Goal: Transaction & Acquisition: Book appointment/travel/reservation

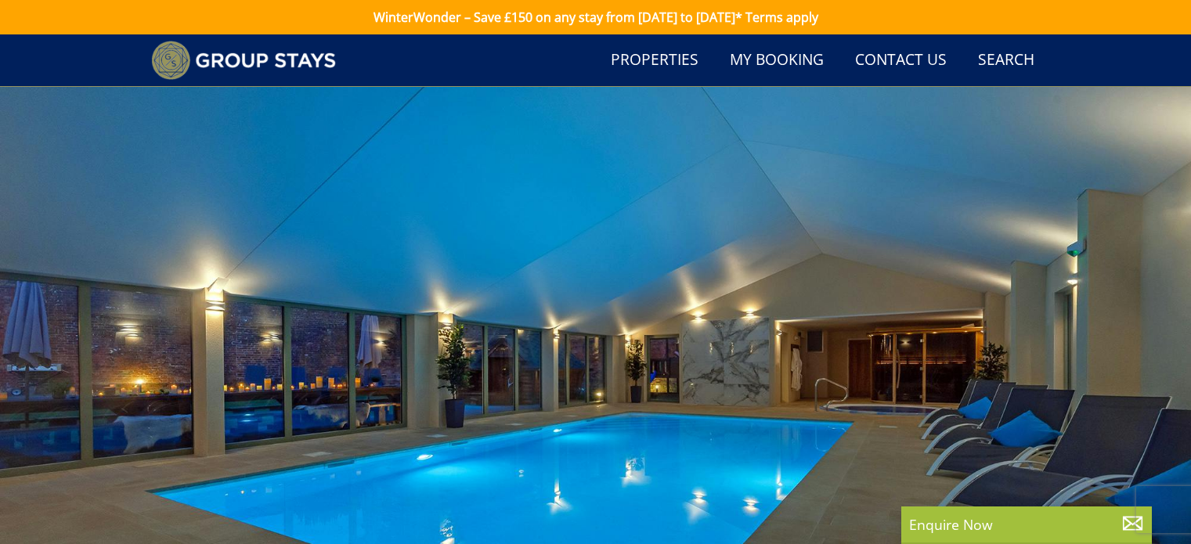
scroll to position [903, 0]
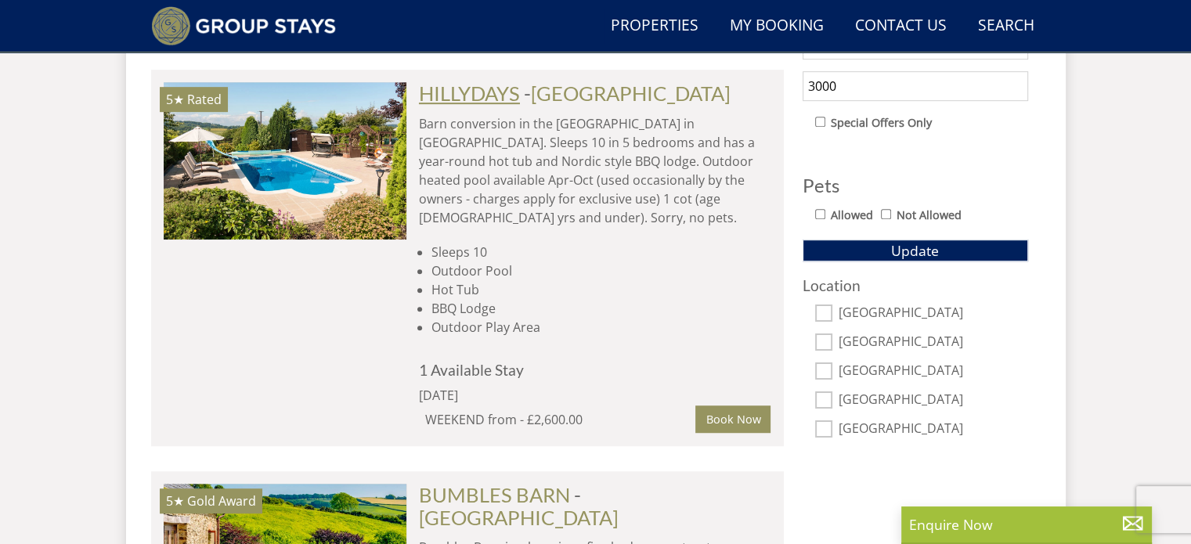
click at [462, 94] on link "HILLYDAYS" at bounding box center [469, 92] width 101 height 23
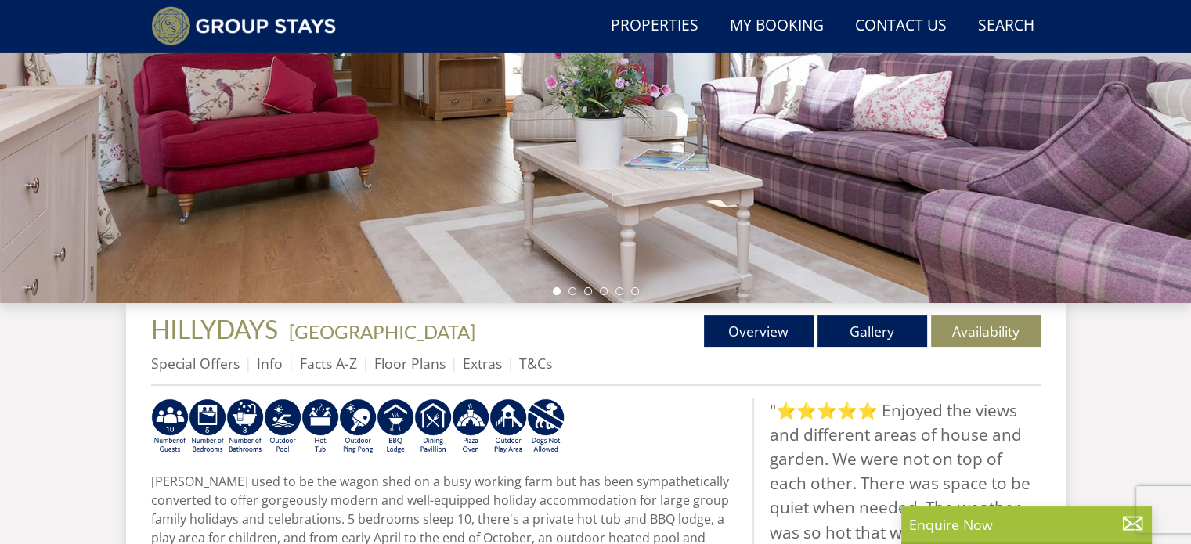
scroll to position [344, 0]
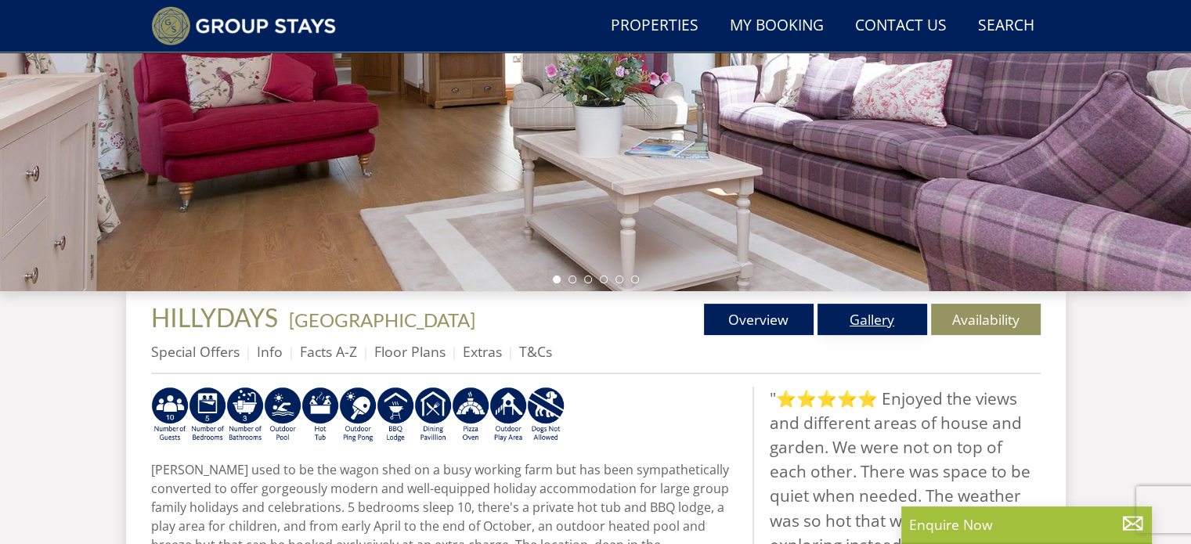
click at [846, 316] on link "Gallery" at bounding box center [872, 319] width 110 height 31
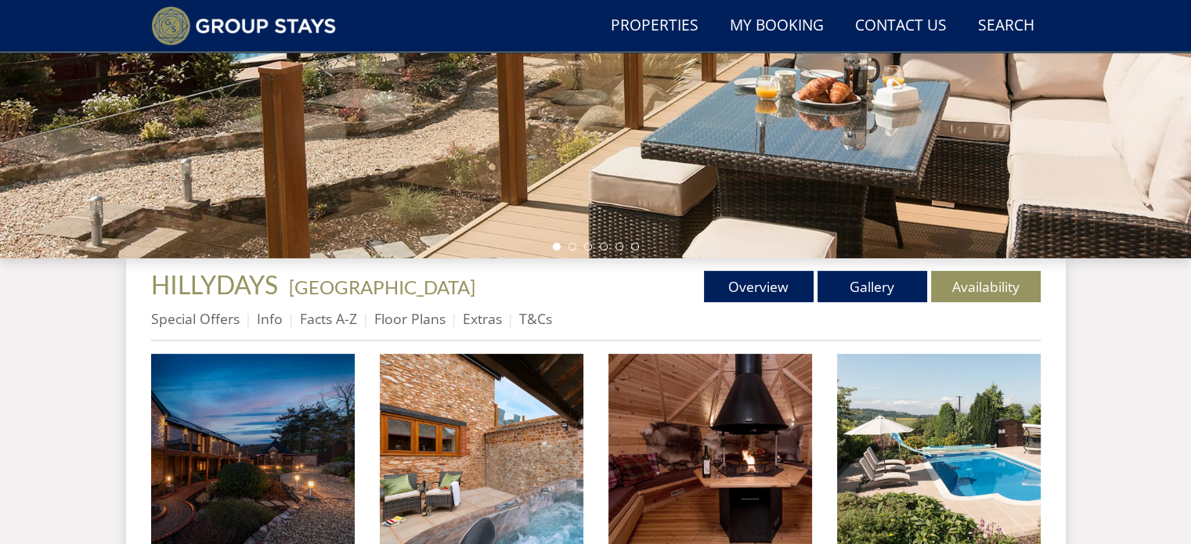
scroll to position [387, 0]
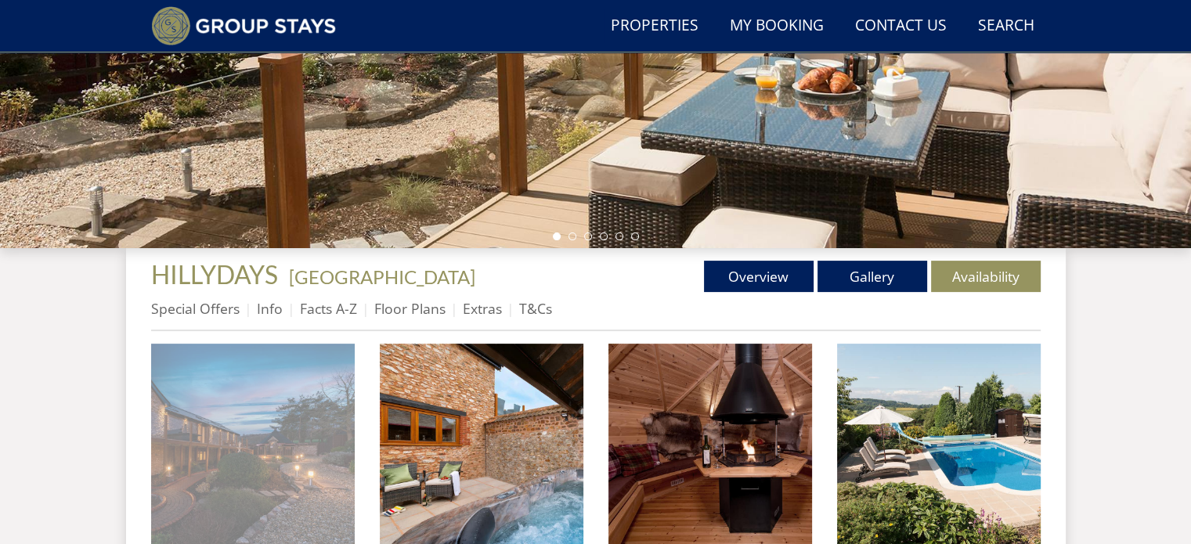
click at [294, 391] on img at bounding box center [253, 446] width 204 height 204
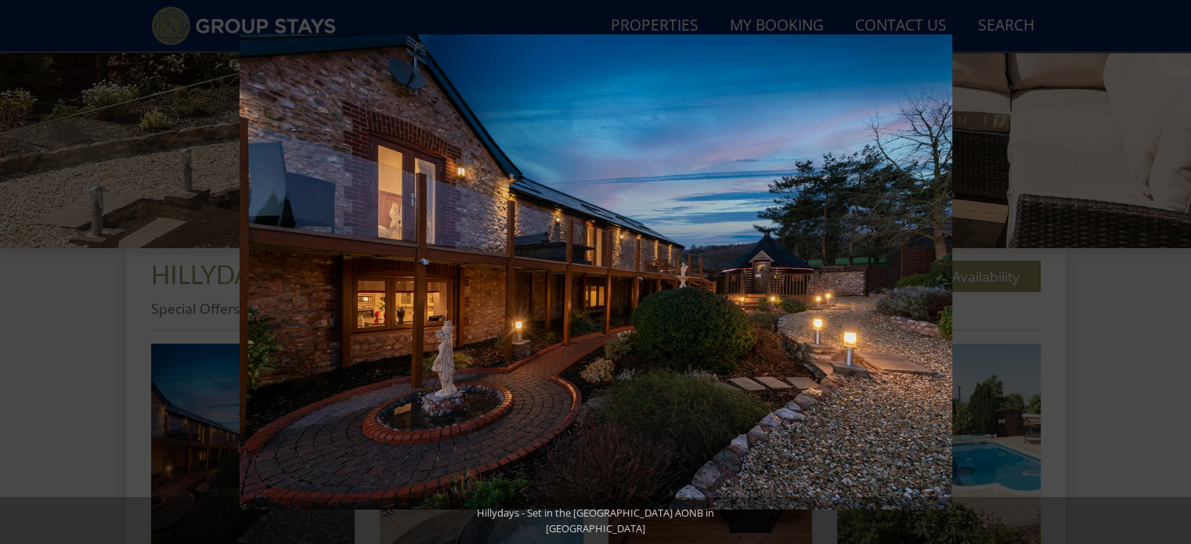
click at [1175, 272] on button at bounding box center [1163, 272] width 55 height 78
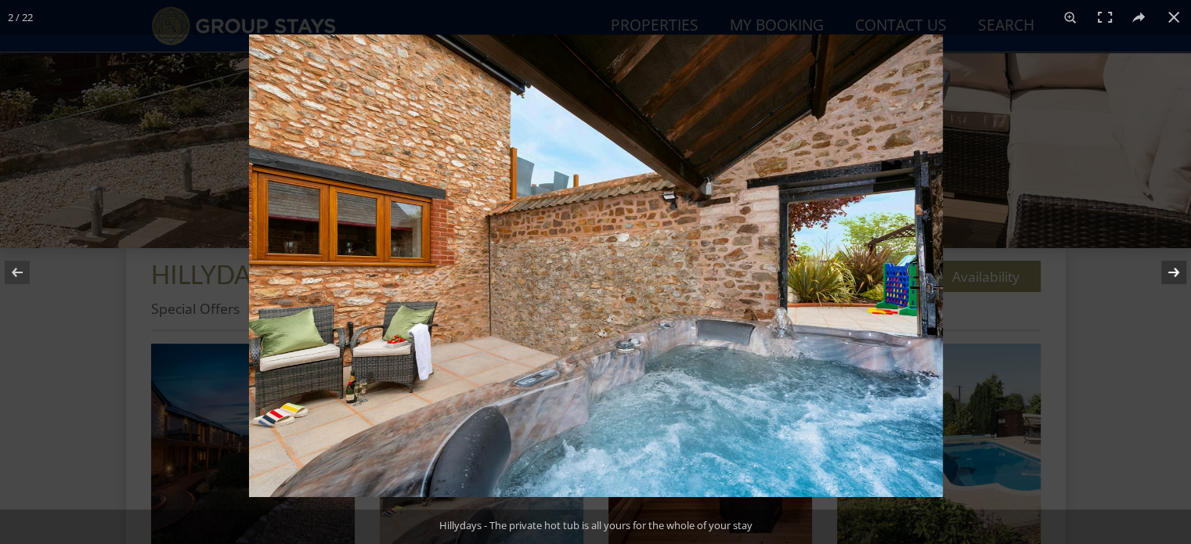
click at [1154, 272] on button at bounding box center [1163, 272] width 55 height 78
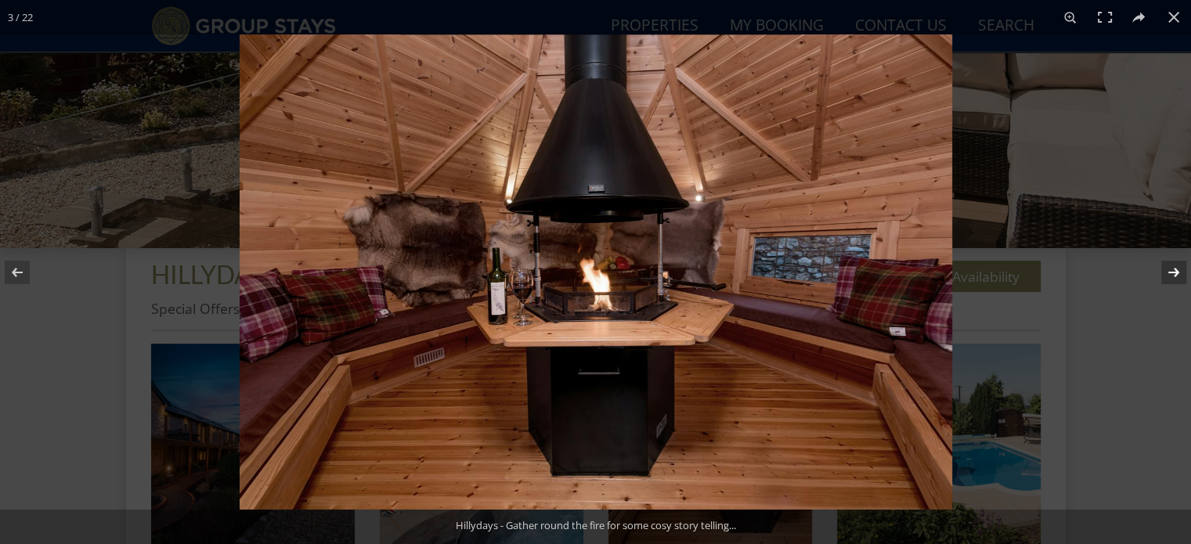
click at [1167, 273] on button at bounding box center [1163, 272] width 55 height 78
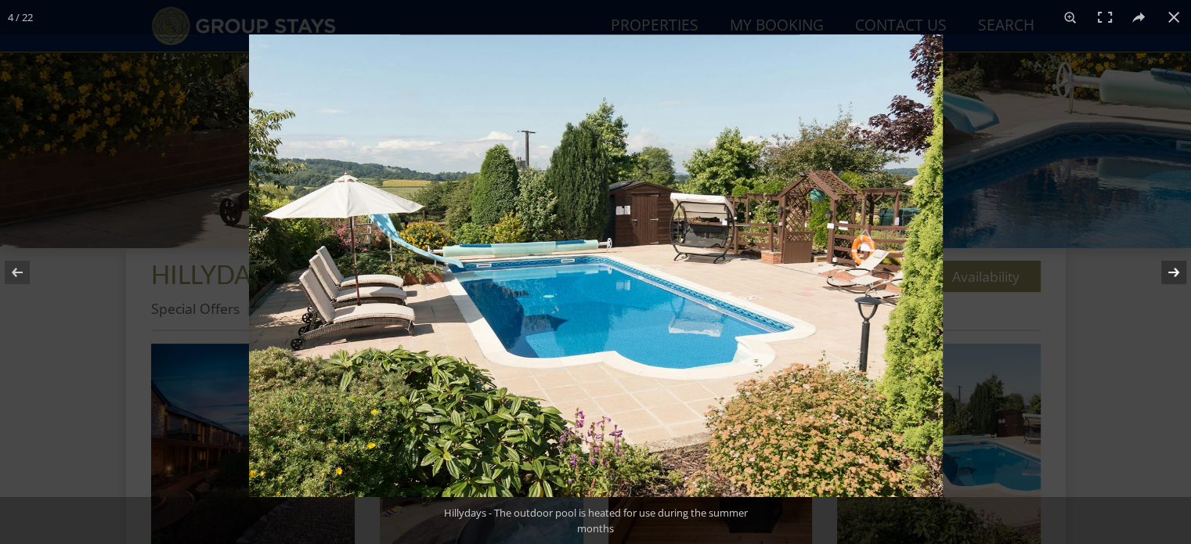
click at [1167, 273] on button at bounding box center [1163, 272] width 55 height 78
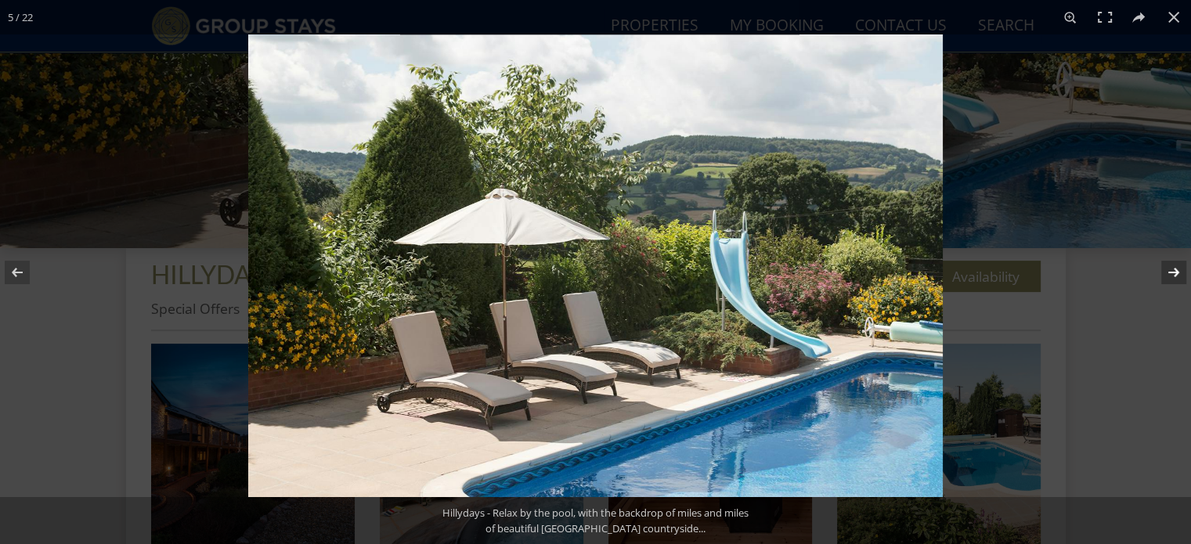
click at [1167, 273] on button at bounding box center [1163, 272] width 55 height 78
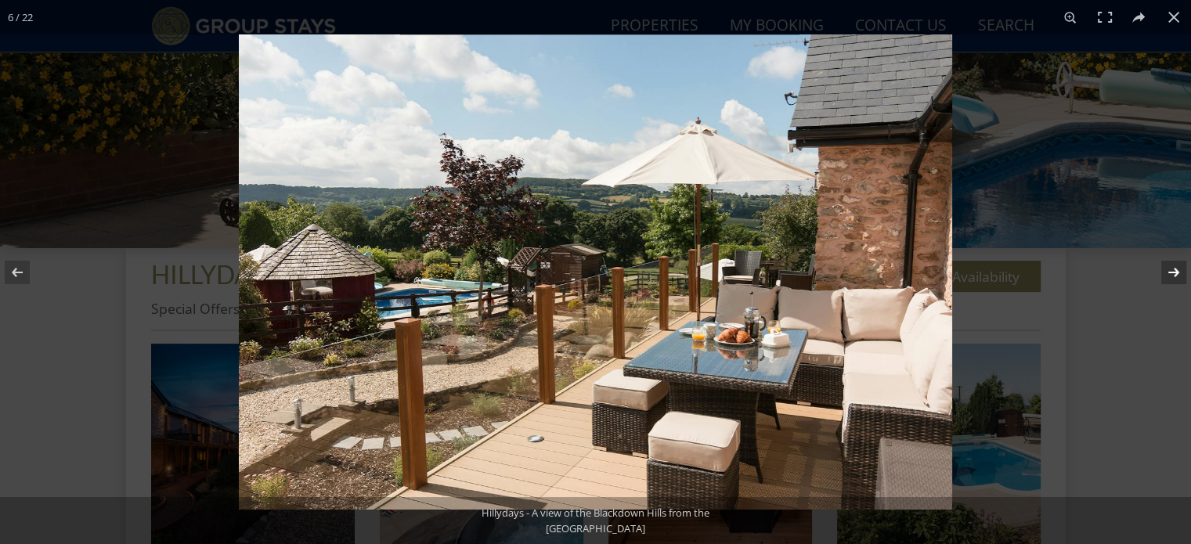
click at [1167, 273] on button at bounding box center [1163, 272] width 55 height 78
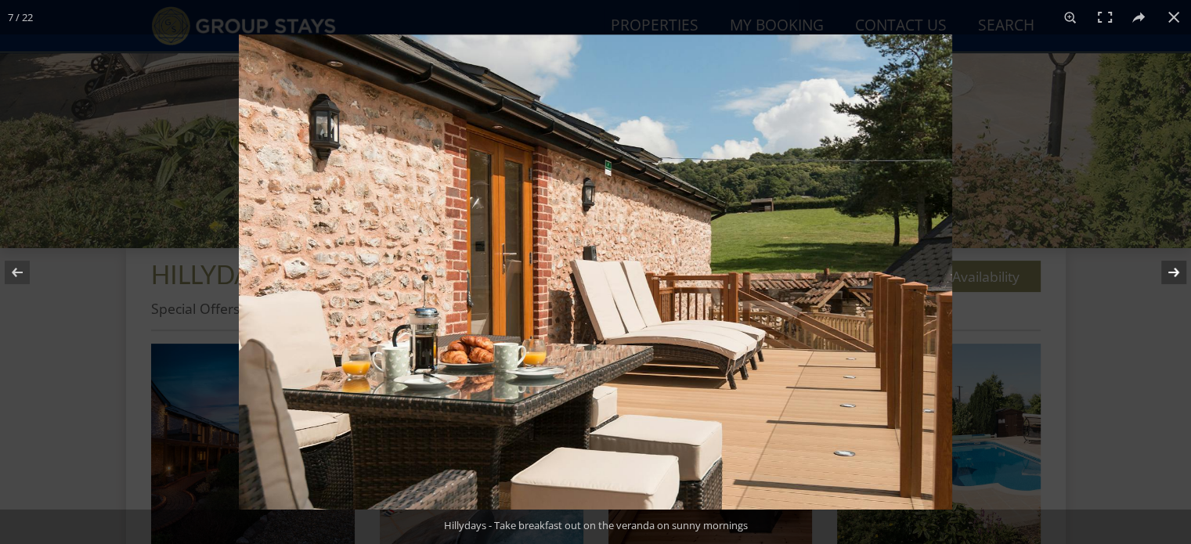
click at [1167, 273] on button at bounding box center [1163, 272] width 55 height 78
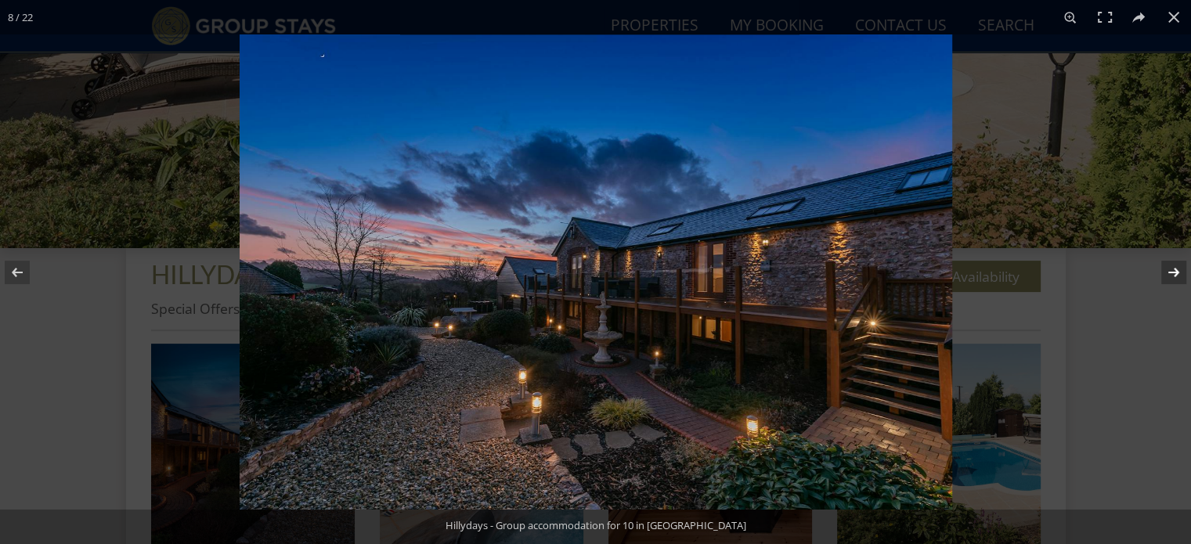
click at [1167, 273] on button at bounding box center [1163, 272] width 55 height 78
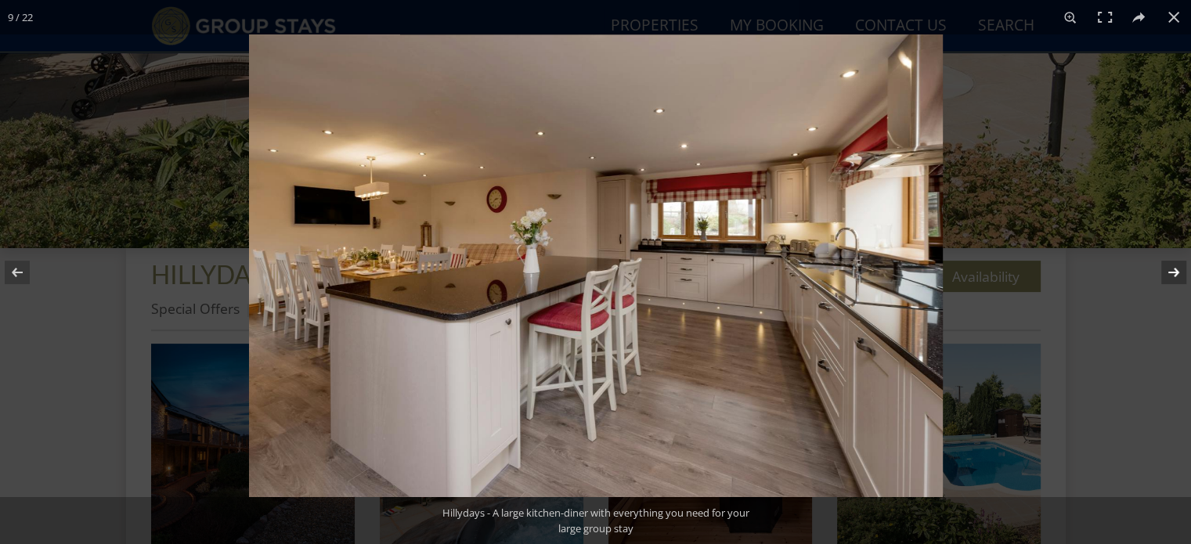
click at [1167, 273] on button at bounding box center [1163, 272] width 55 height 78
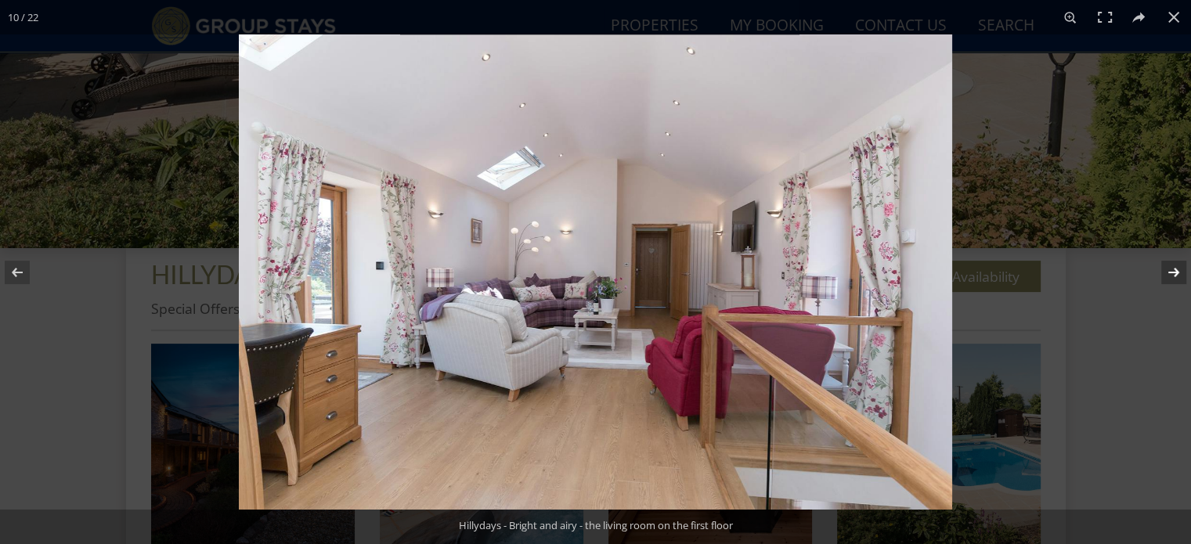
click at [1167, 273] on button at bounding box center [1163, 272] width 55 height 78
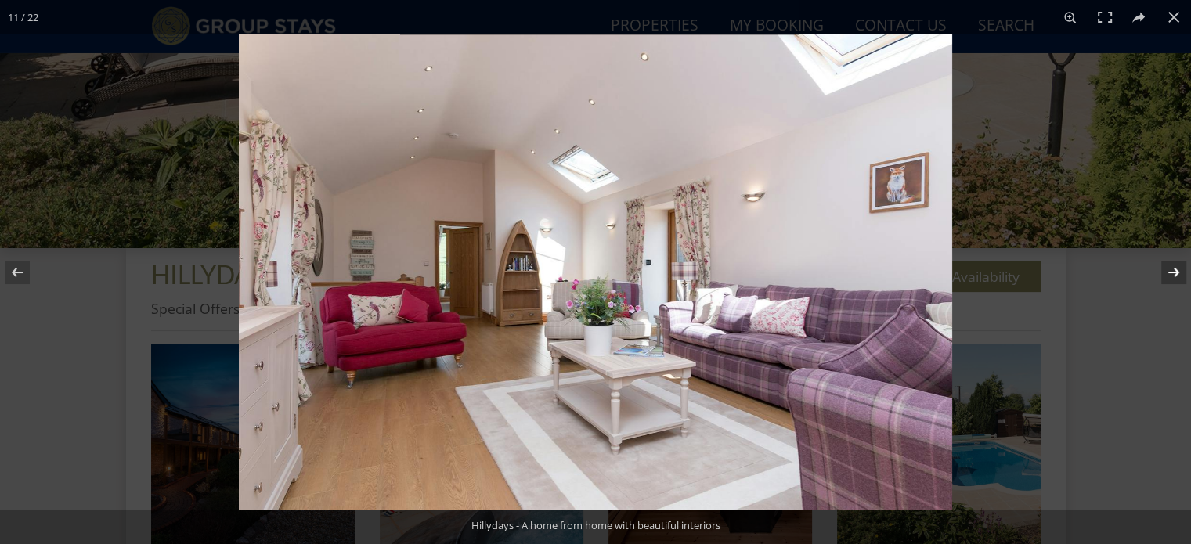
click at [1167, 273] on button at bounding box center [1163, 272] width 55 height 78
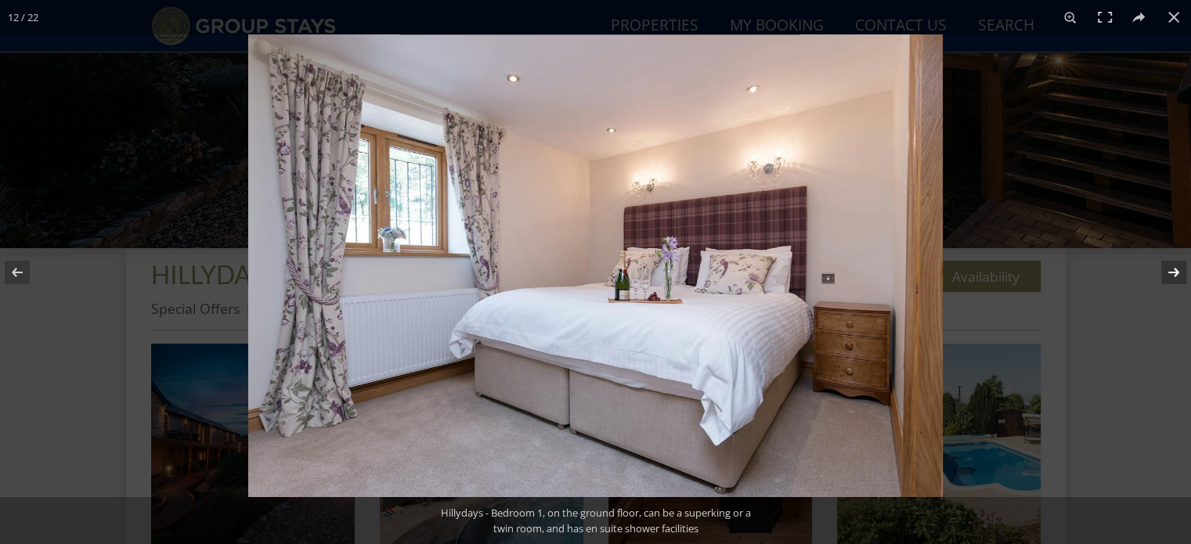
click at [1167, 273] on button at bounding box center [1163, 272] width 55 height 78
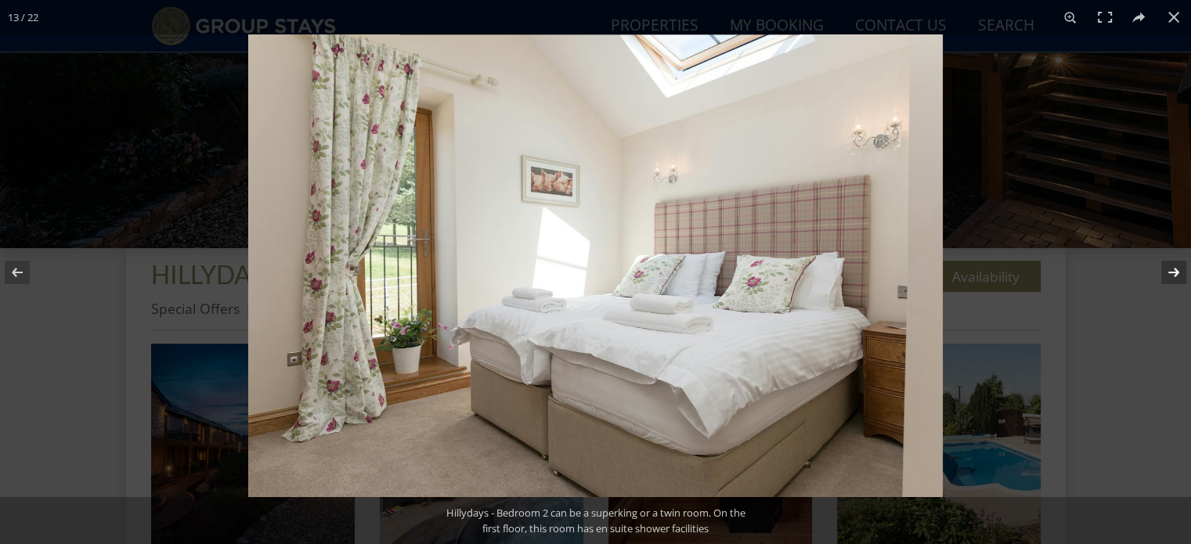
click at [1167, 273] on button at bounding box center [1163, 272] width 55 height 78
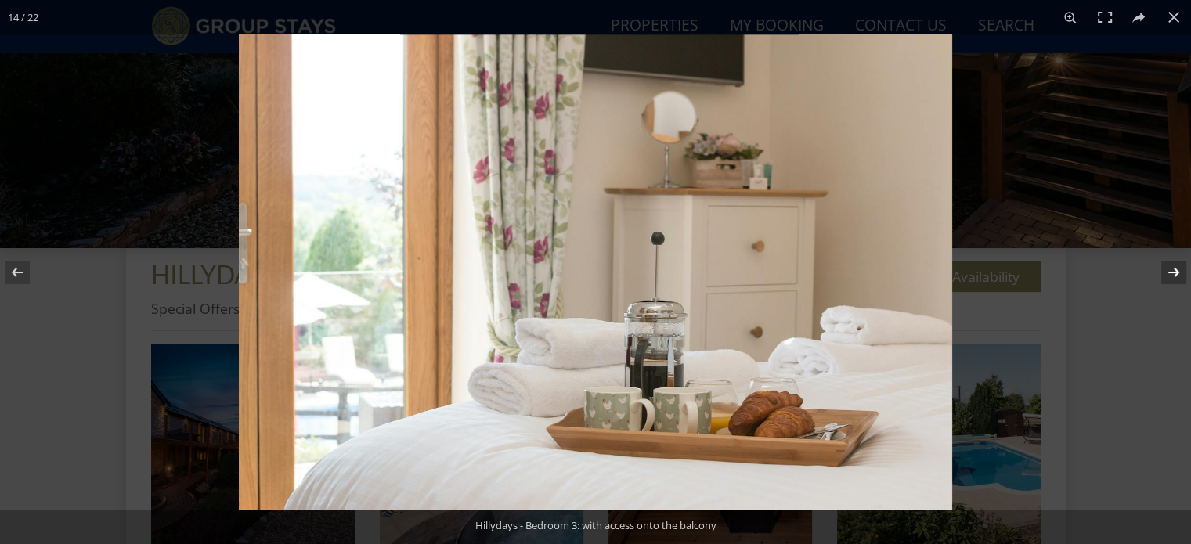
click at [1167, 273] on button at bounding box center [1163, 272] width 55 height 78
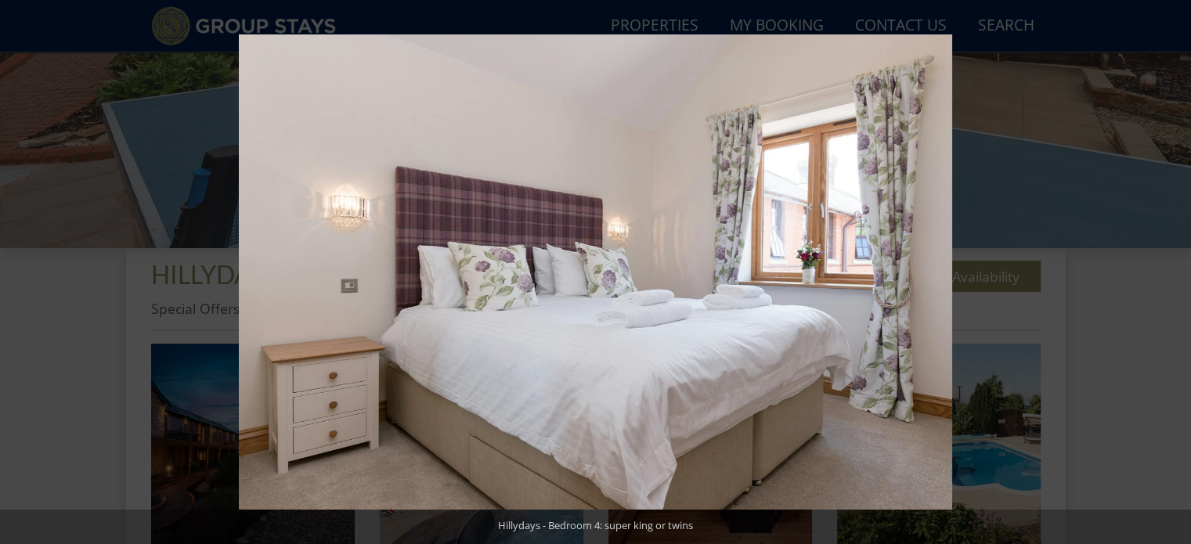
click at [1167, 273] on button at bounding box center [1163, 272] width 55 height 78
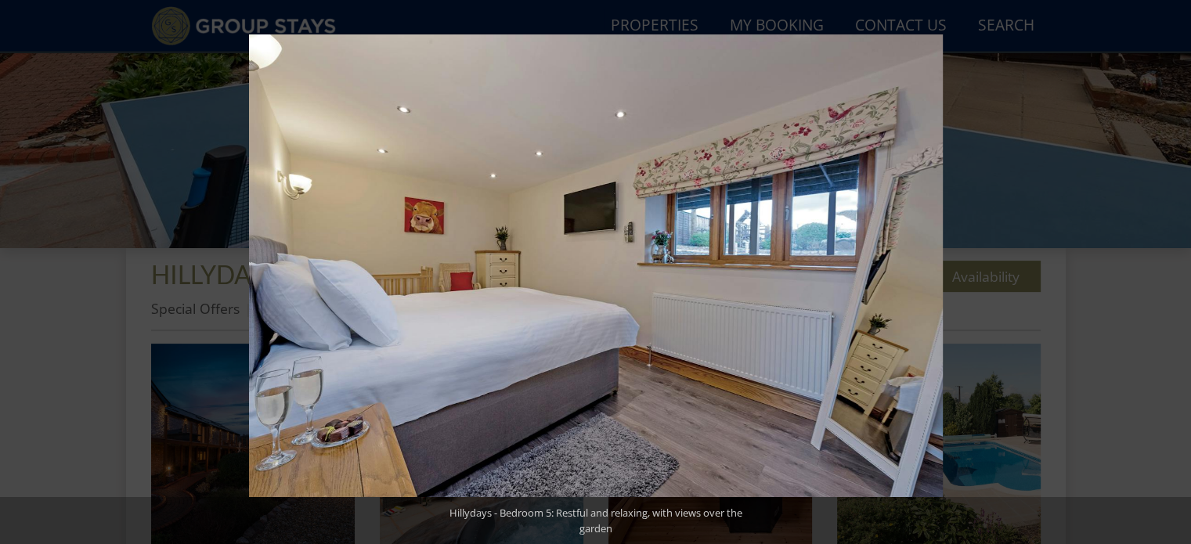
click at [1167, 273] on button at bounding box center [1163, 272] width 55 height 78
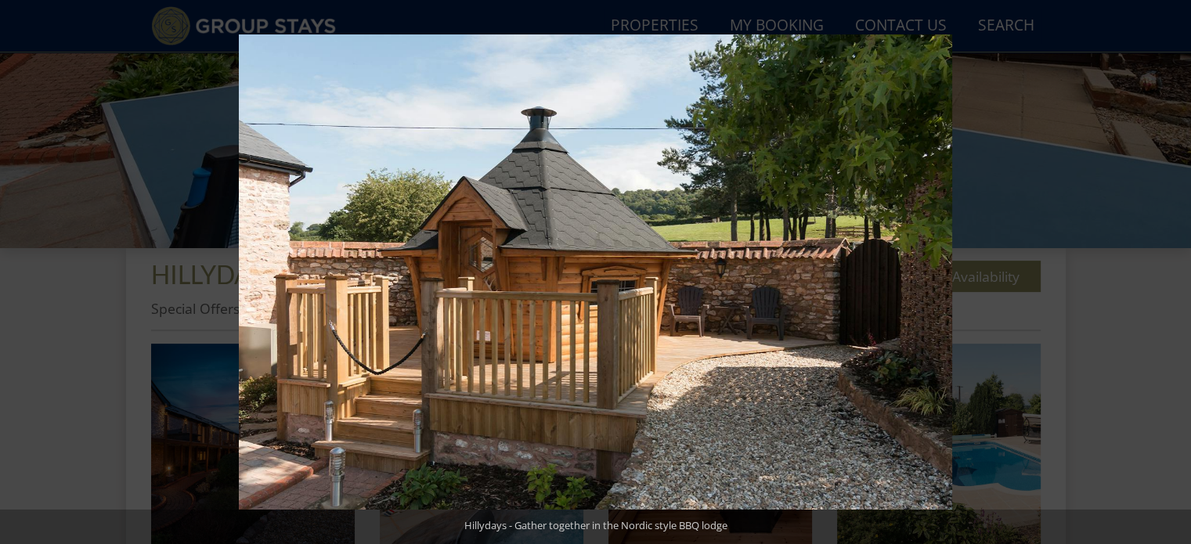
click at [1167, 273] on button at bounding box center [1163, 272] width 55 height 78
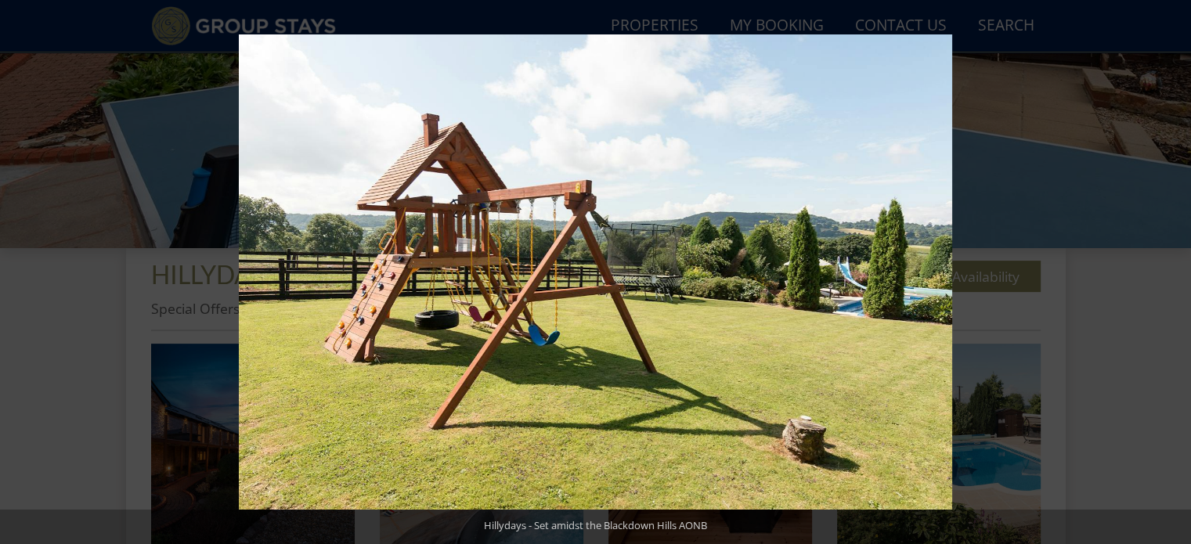
click at [1167, 273] on button at bounding box center [1163, 272] width 55 height 78
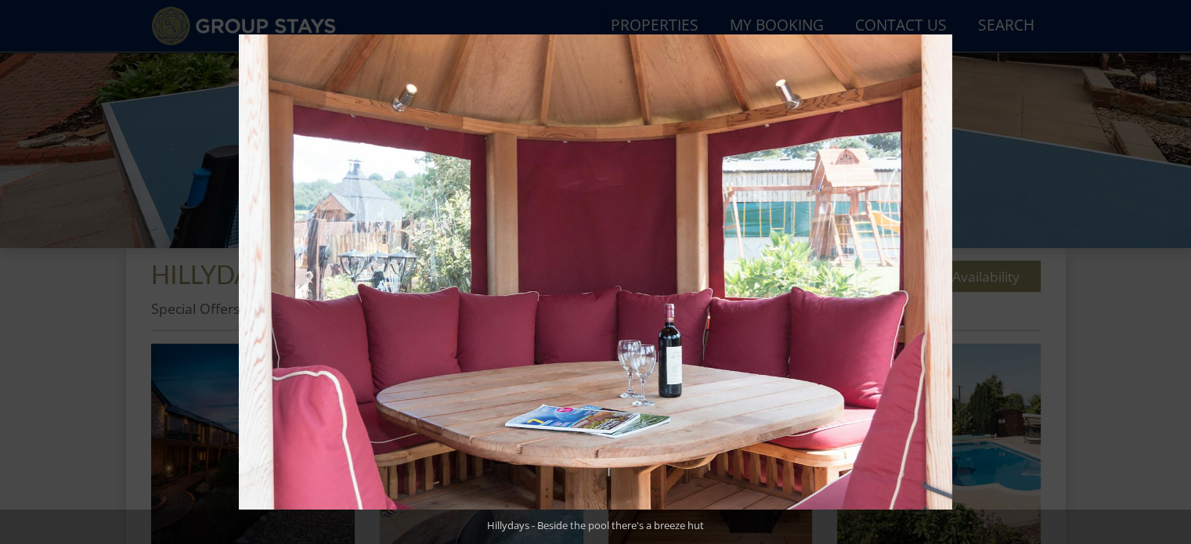
click at [1167, 273] on button at bounding box center [1163, 272] width 55 height 78
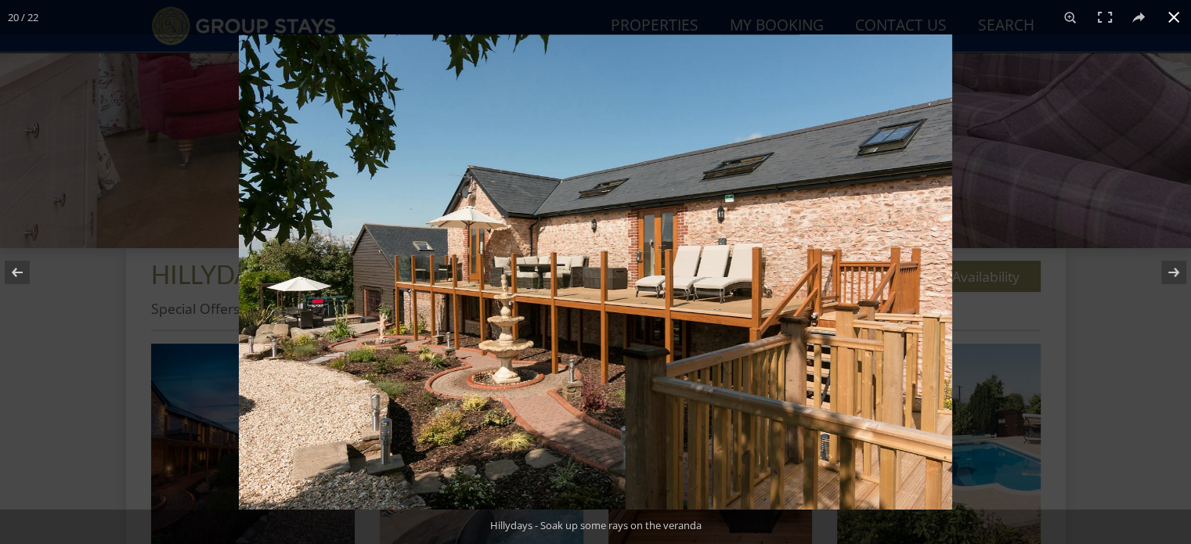
click at [1175, 18] on button at bounding box center [1174, 17] width 34 height 34
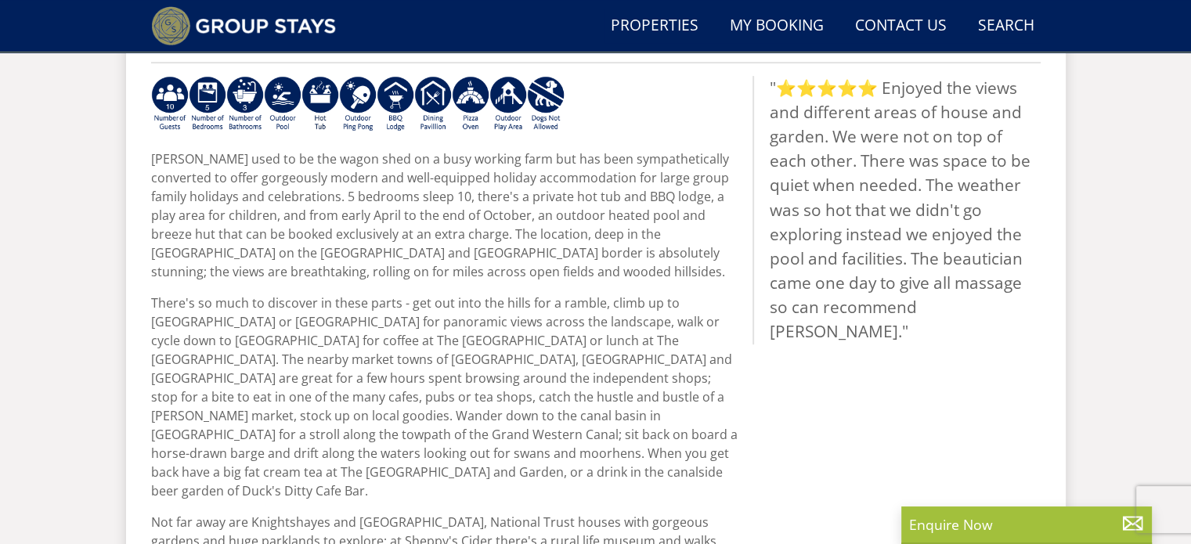
scroll to position [675, 0]
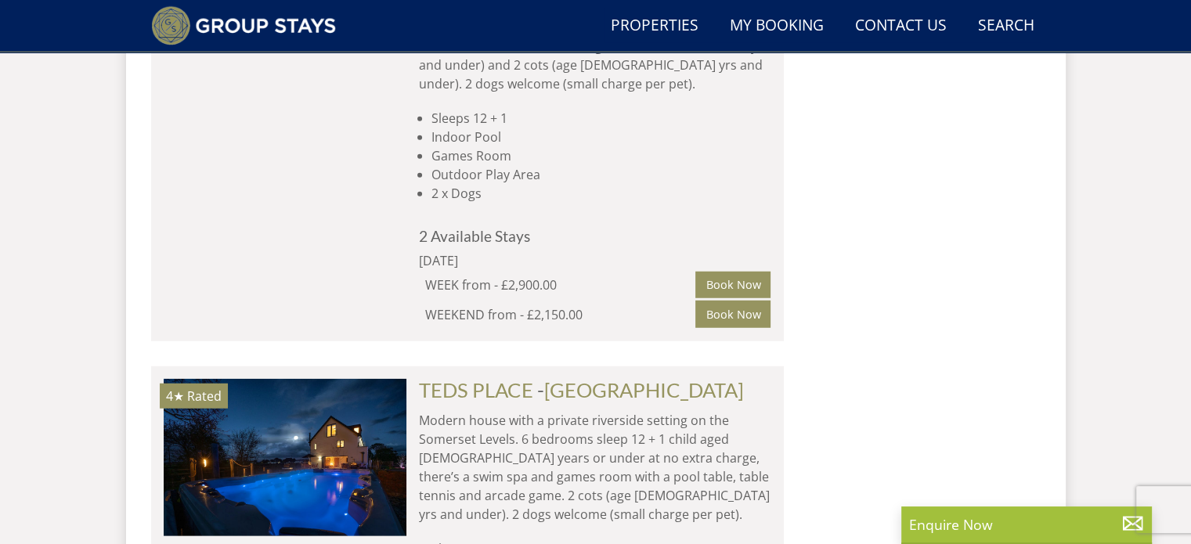
scroll to position [4228, 0]
